Goal: Information Seeking & Learning: Learn about a topic

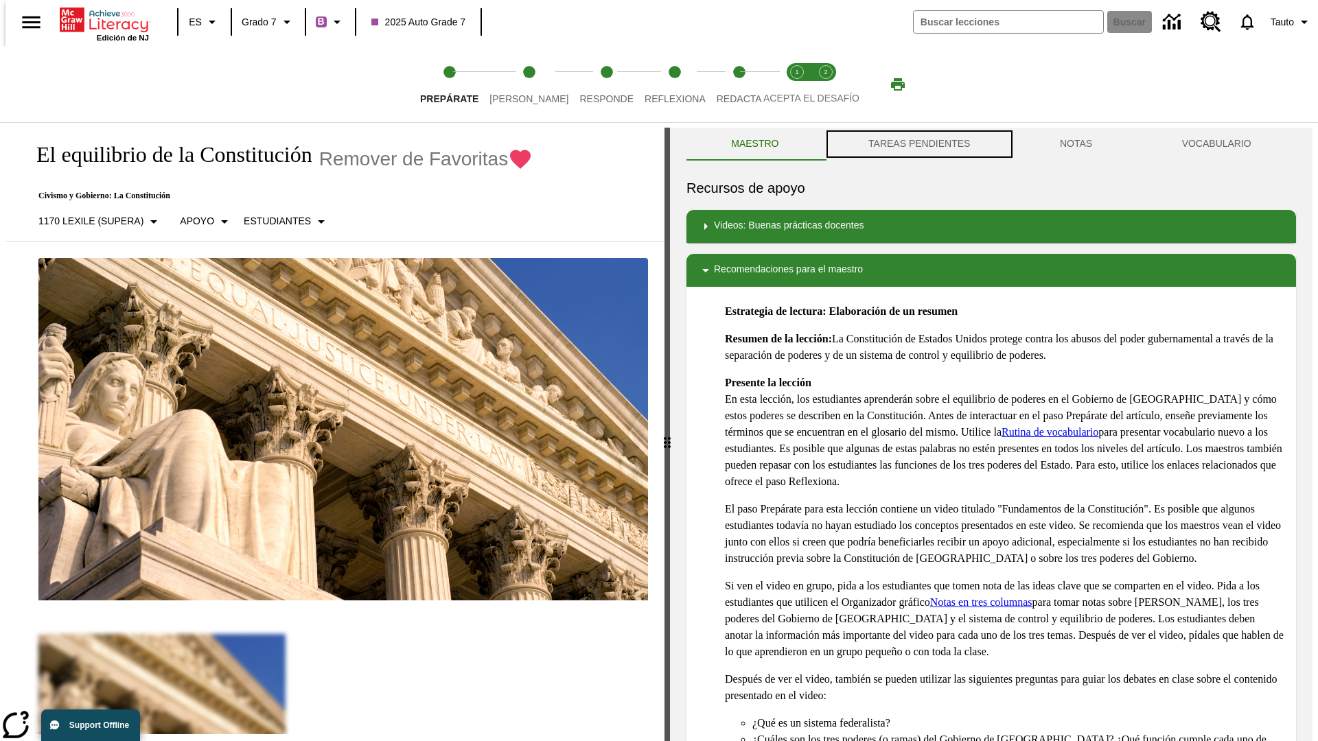
click at [918, 144] on button "TAREAS PENDIENTES" at bounding box center [919, 144] width 191 height 33
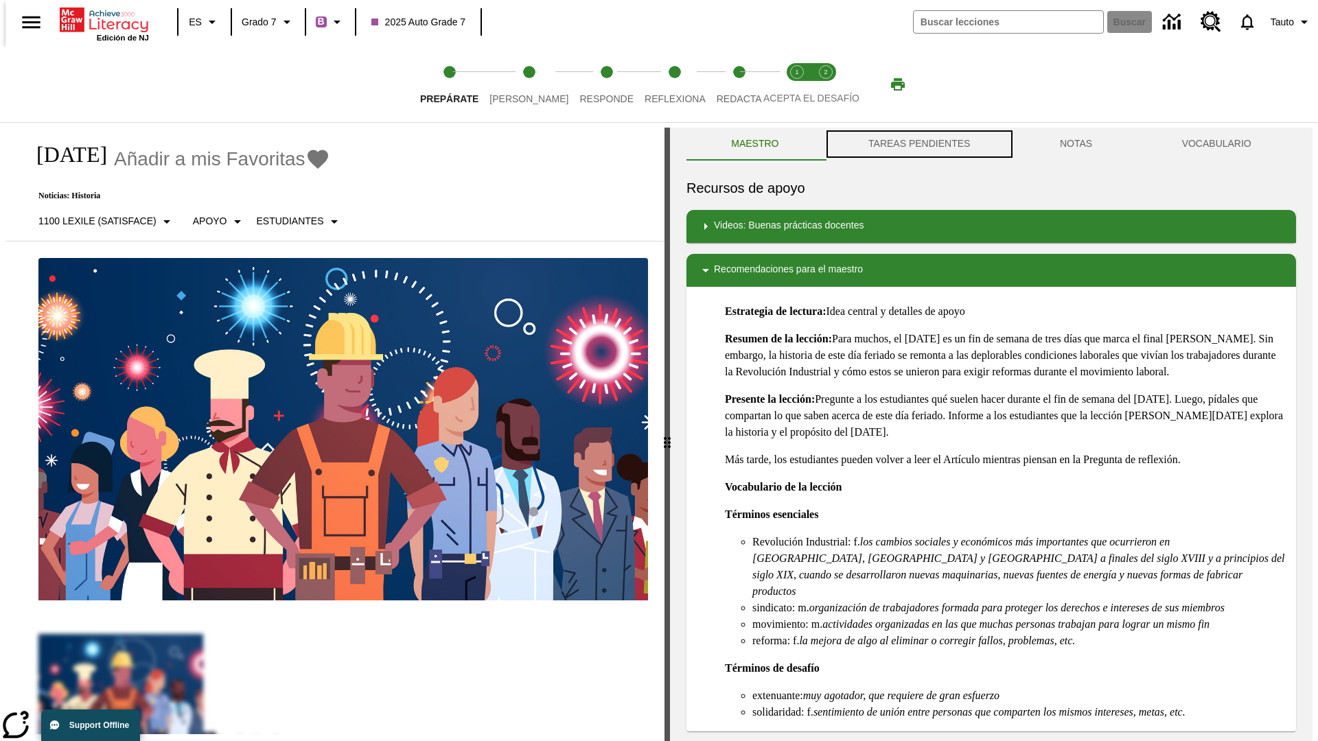
click at [918, 144] on button "TAREAS PENDIENTES" at bounding box center [919, 144] width 191 height 33
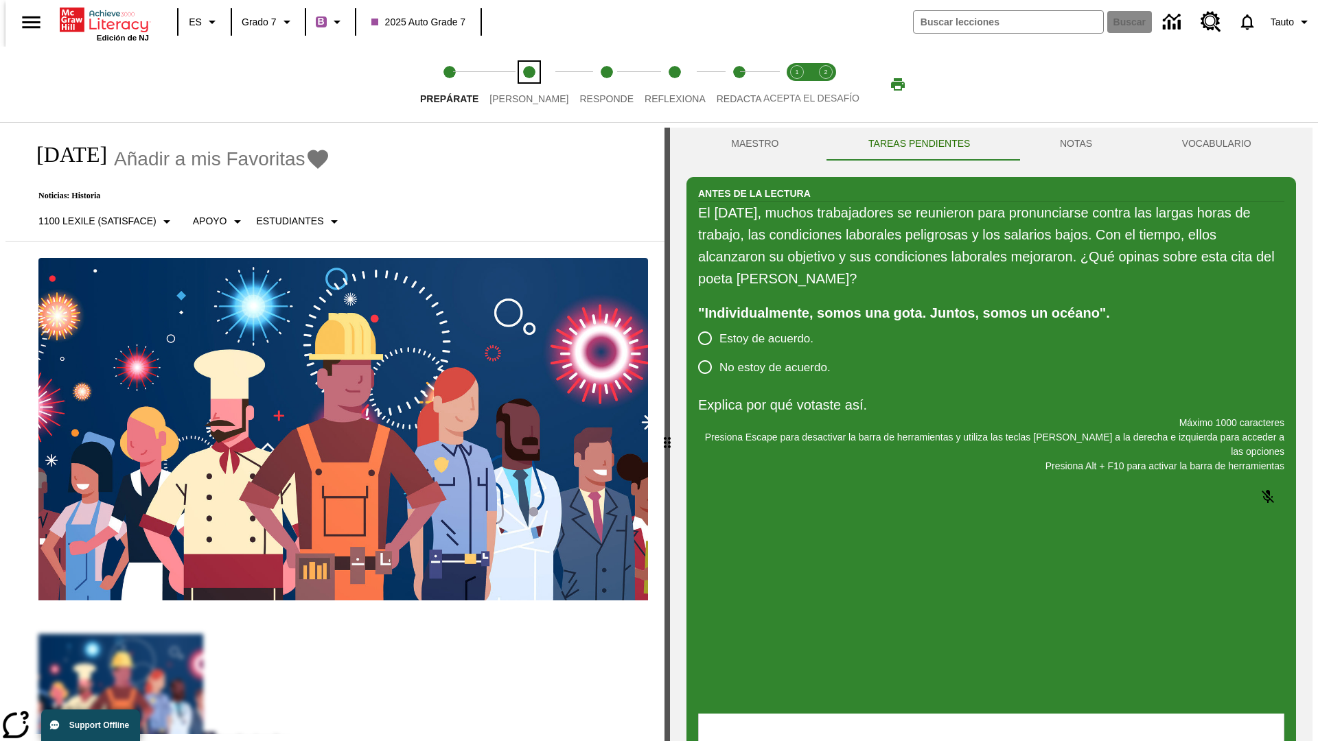
click at [518, 84] on span "Lee" at bounding box center [528, 93] width 79 height 25
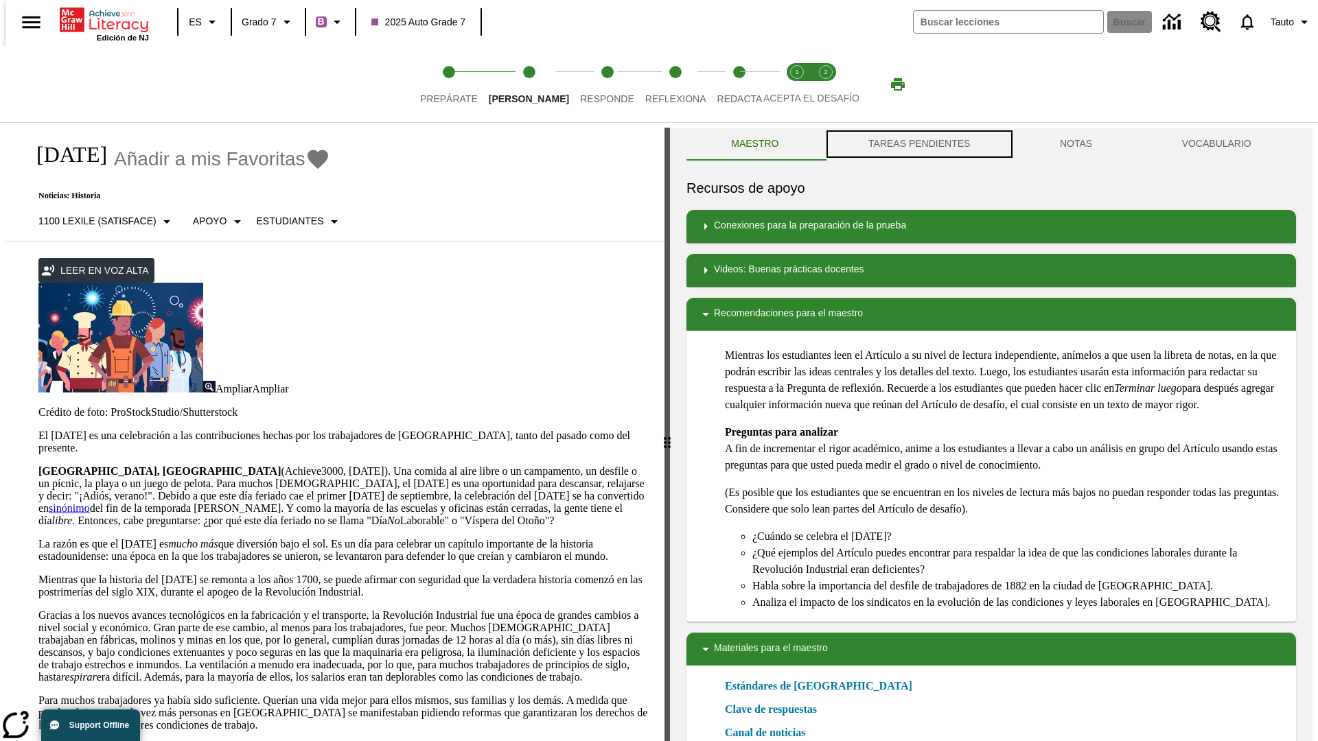
scroll to position [1, 0]
click at [918, 144] on button "TAREAS PENDIENTES" at bounding box center [919, 143] width 191 height 33
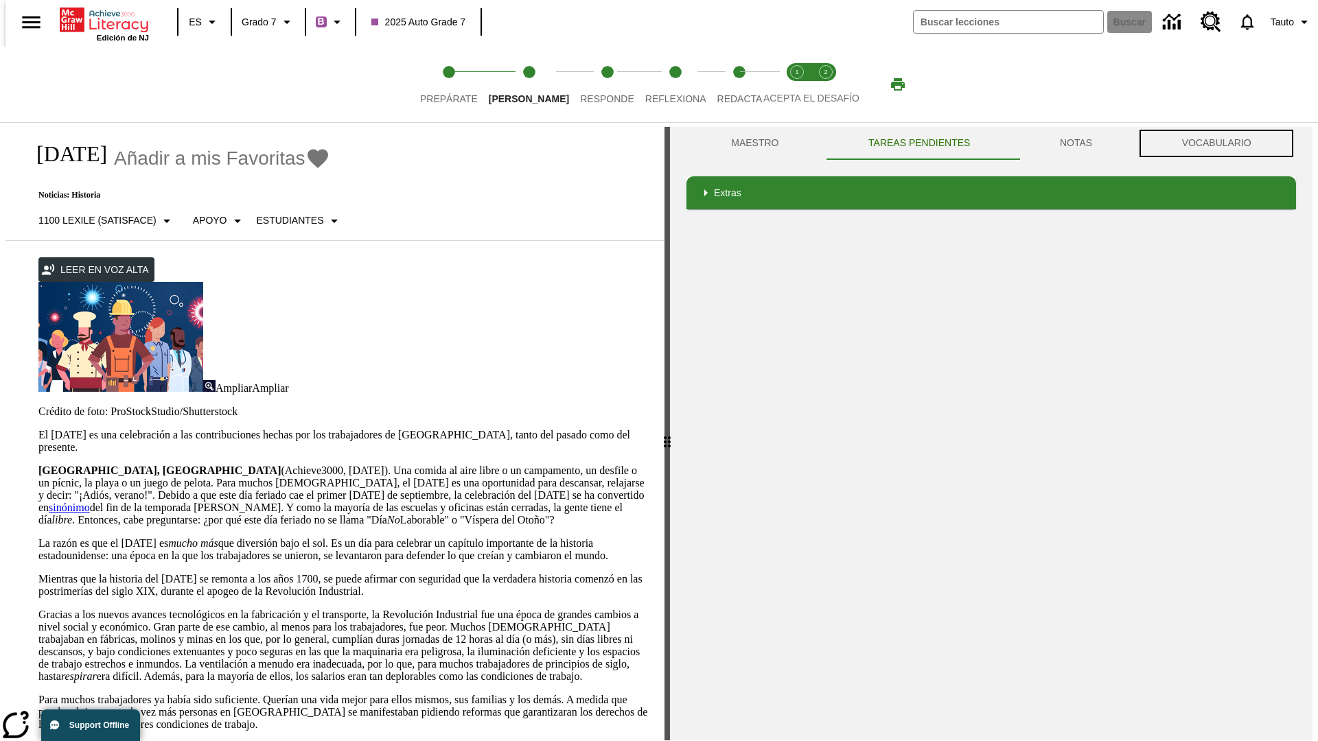
click at [1220, 143] on button "VOCABULARIO" at bounding box center [1216, 143] width 159 height 33
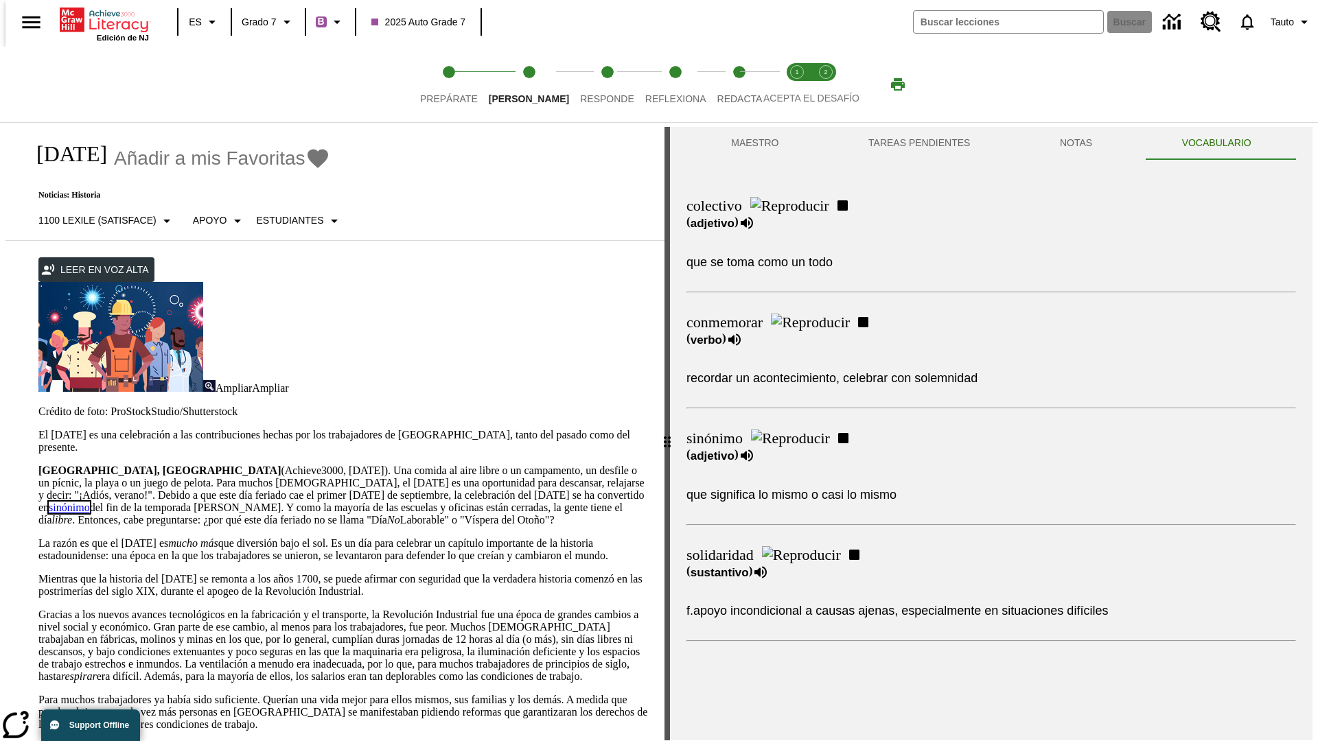
click at [90, 502] on link "sinónimo" at bounding box center [69, 508] width 41 height 12
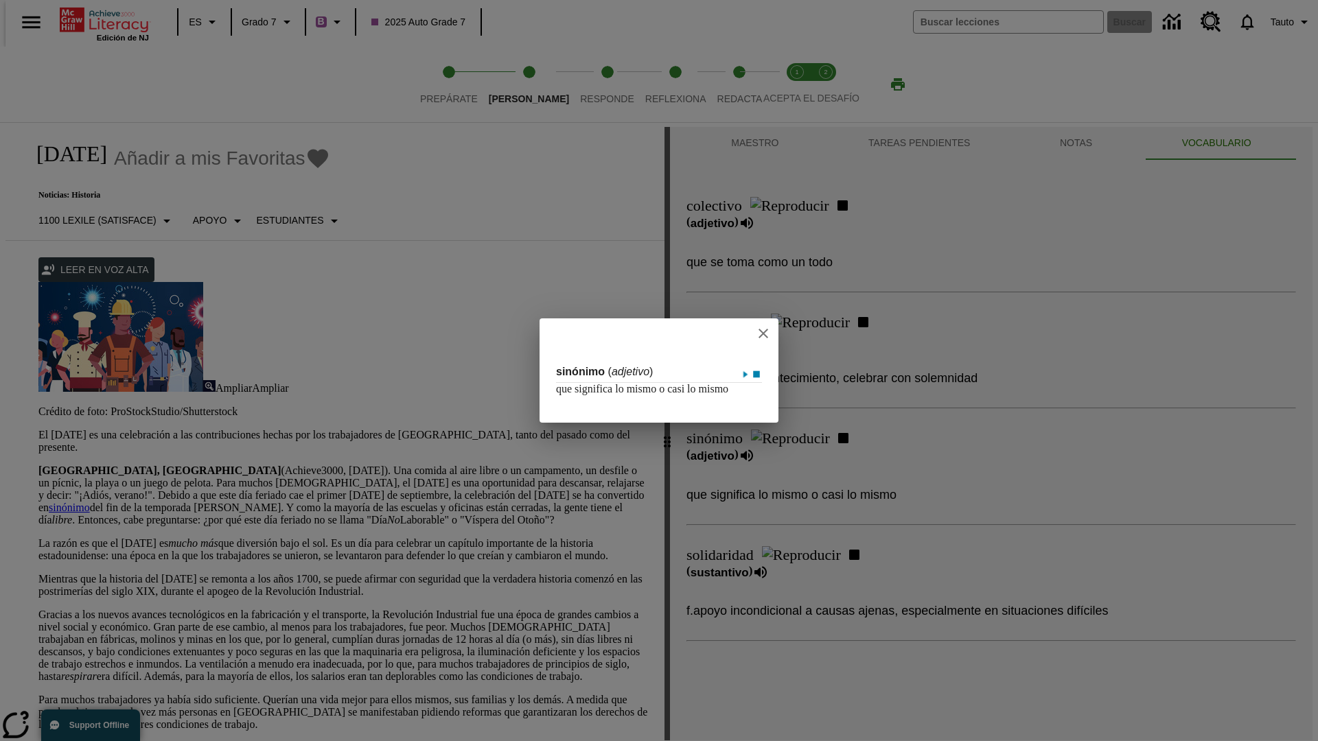
click at [764, 329] on icon "close" at bounding box center [763, 334] width 10 height 10
click at [586, 84] on span "Responde" at bounding box center [607, 93] width 54 height 25
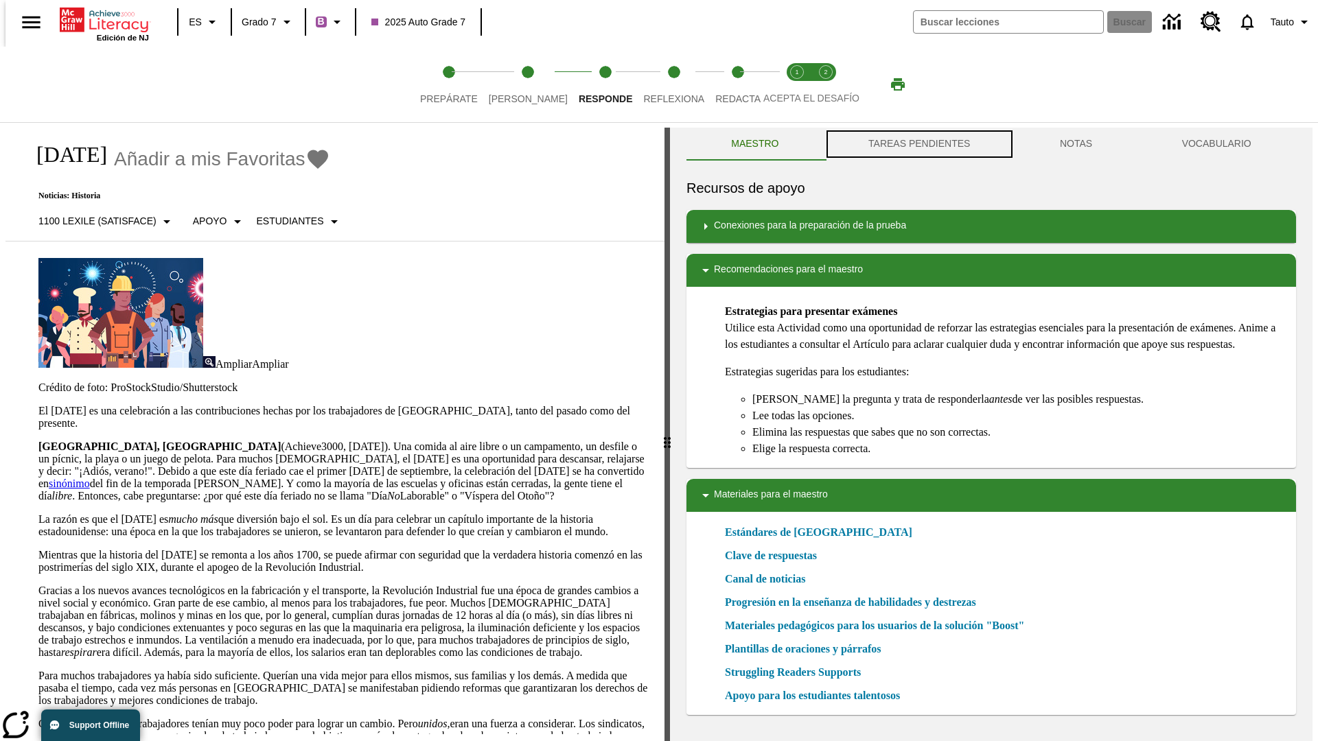
scroll to position [1, 0]
click at [918, 144] on button "TAREAS PENDIENTES" at bounding box center [919, 143] width 191 height 33
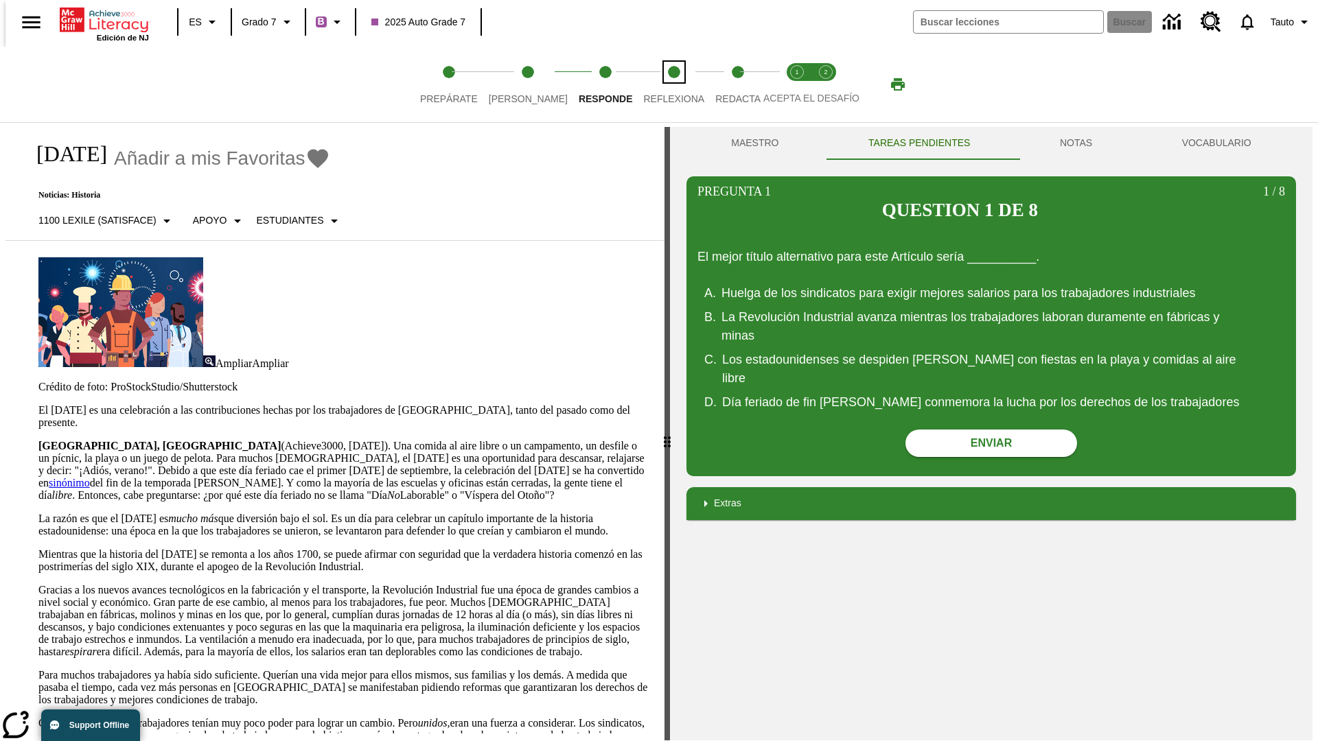
click at [655, 84] on span "Reflexiona" at bounding box center [673, 93] width 61 height 25
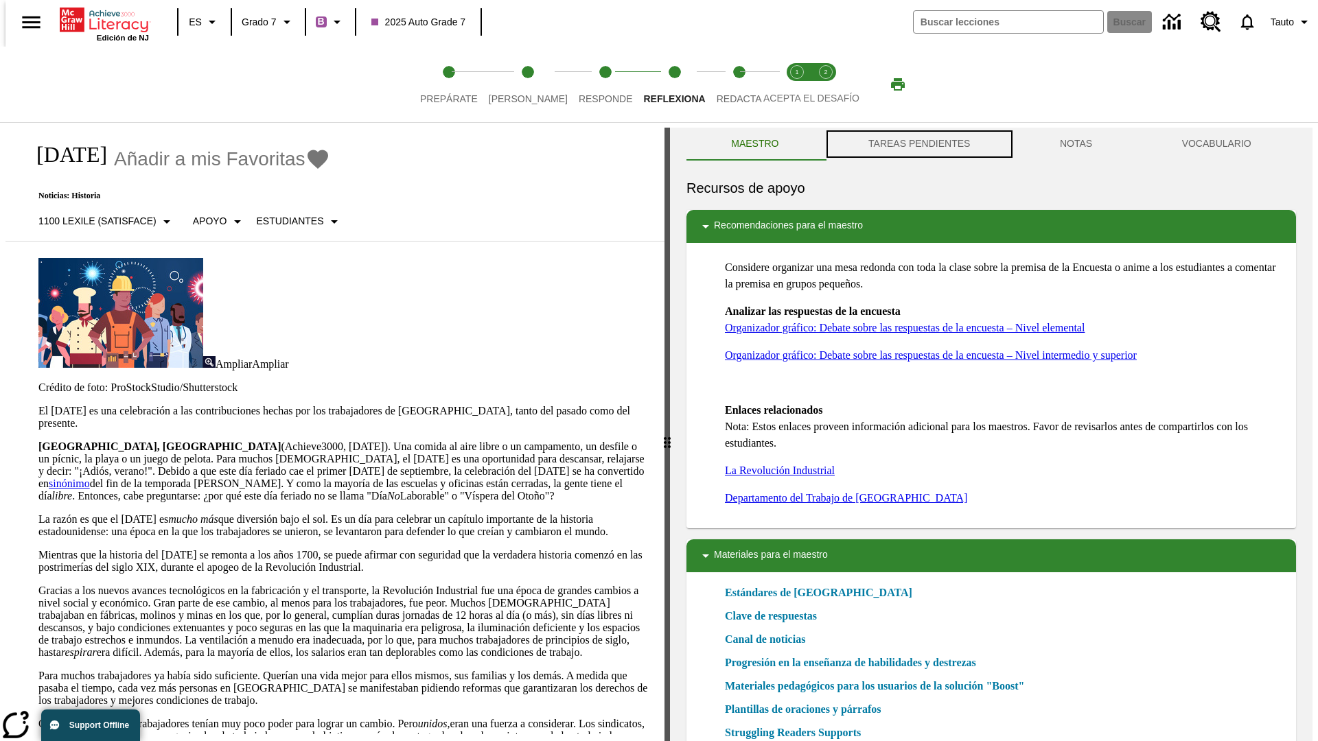
scroll to position [1, 0]
click at [918, 144] on button "TAREAS PENDIENTES" at bounding box center [919, 143] width 191 height 33
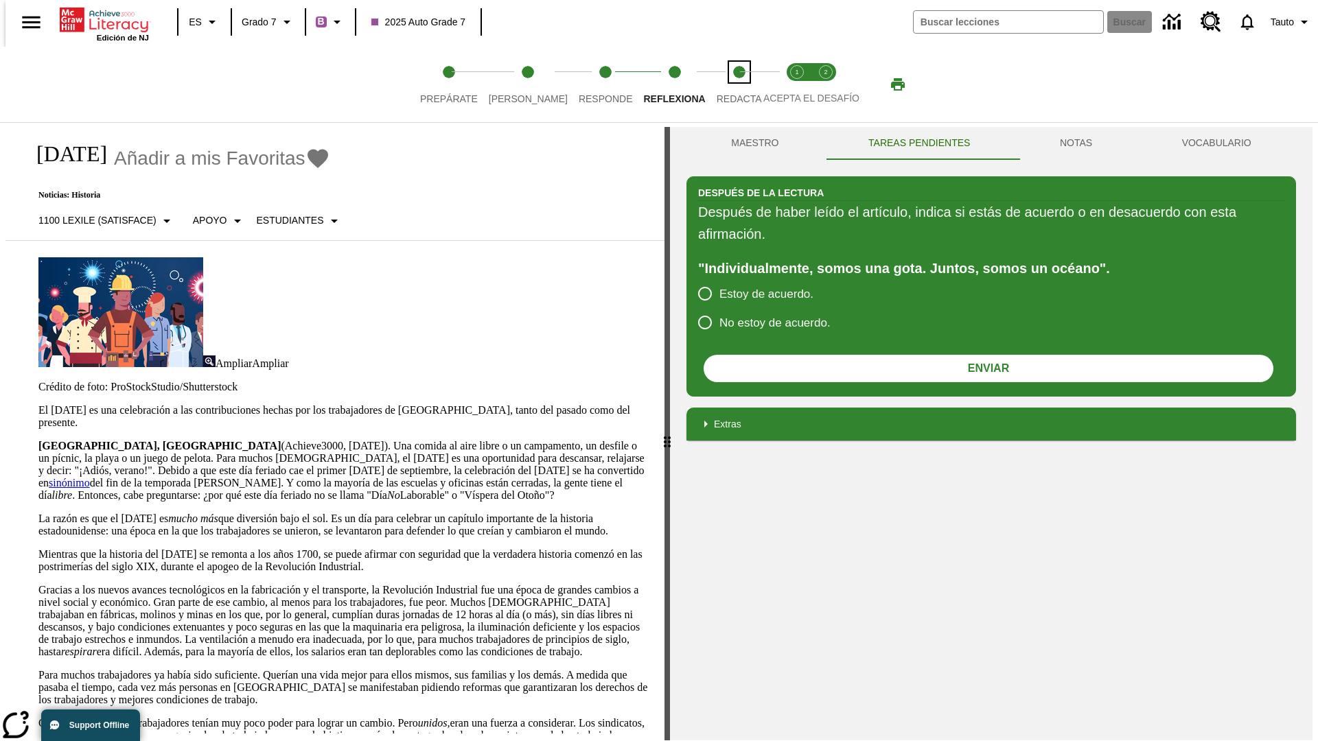
click at [724, 84] on span "Redacta" at bounding box center [739, 93] width 45 height 25
